Goal: Task Accomplishment & Management: Use online tool/utility

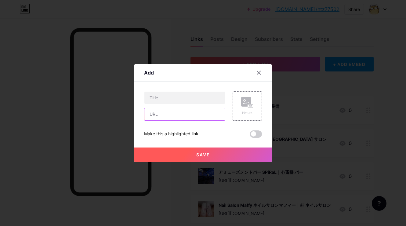
click at [214, 119] on input "text" at bounding box center [184, 114] width 81 height 12
paste input "[URL][DOMAIN_NAME]"
type input "[URL][DOMAIN_NAME]"
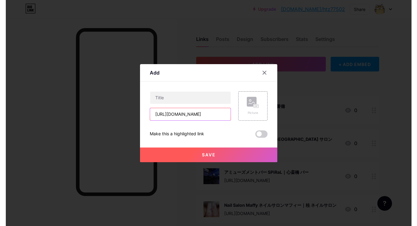
scroll to position [0, 0]
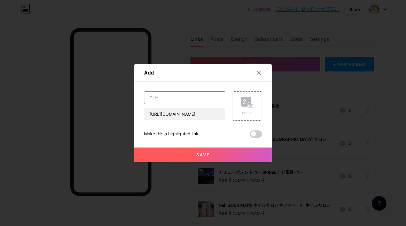
click at [213, 96] on input "text" at bounding box center [184, 98] width 81 height 12
paste input "ナカヤドラッグ｜[PERSON_NAME]市 薬局"
type input "ナカヤドラッグ｜[PERSON_NAME]市 薬局"
click at [243, 102] on rect at bounding box center [246, 102] width 10 height 10
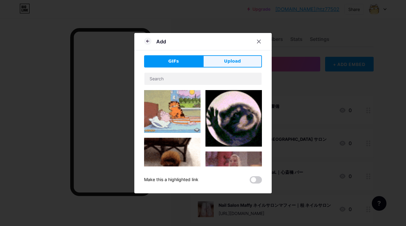
click at [238, 63] on span "Upload" at bounding box center [232, 61] width 17 height 6
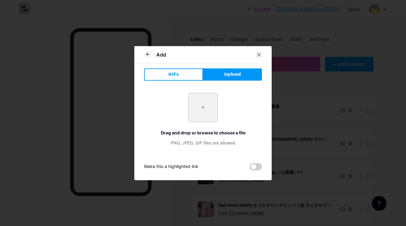
click at [199, 111] on input "file" at bounding box center [203, 107] width 29 height 29
type input "C:\fakepath\スクリーンショット_2025-09-01_17.49.56.jpeg"
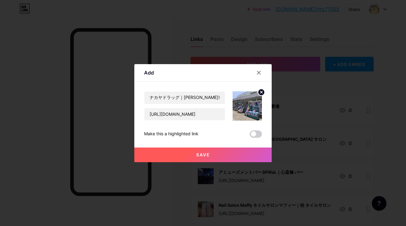
click at [184, 153] on button "Save" at bounding box center [202, 154] width 137 height 15
